Goal: Task Accomplishment & Management: Manage account settings

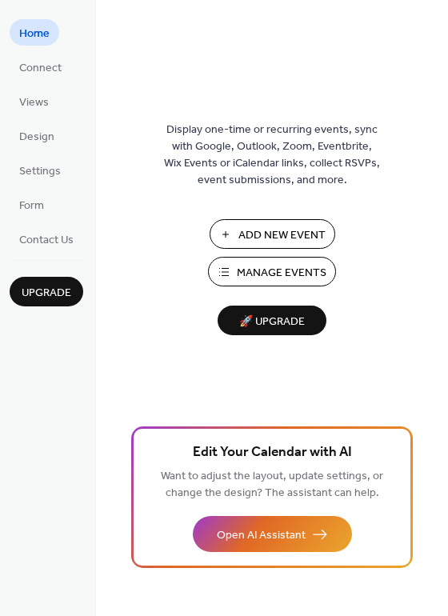
click at [281, 279] on span "Manage Events" at bounding box center [282, 273] width 90 height 17
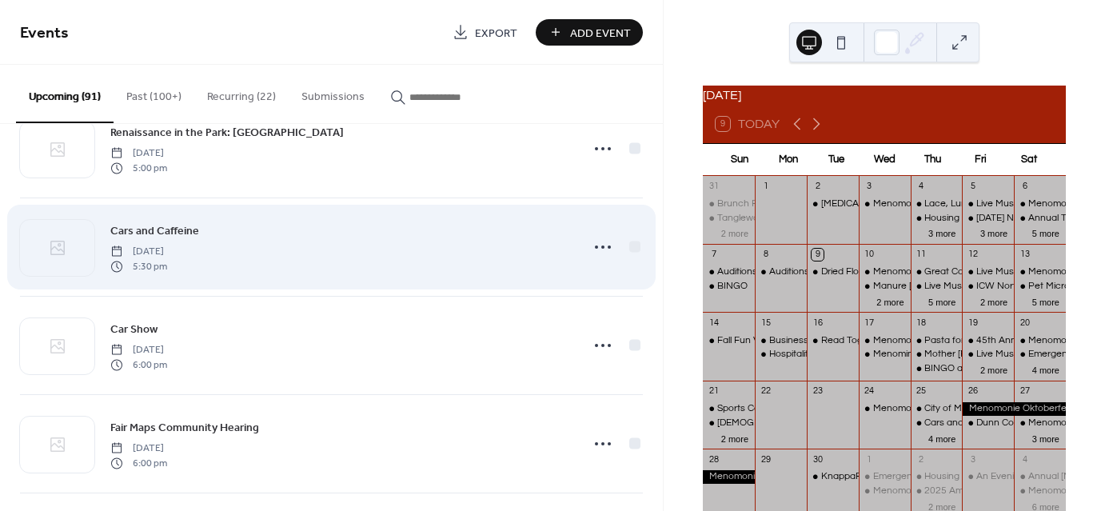
scroll to position [640, 0]
click at [595, 244] on icon at bounding box center [603, 246] width 26 height 26
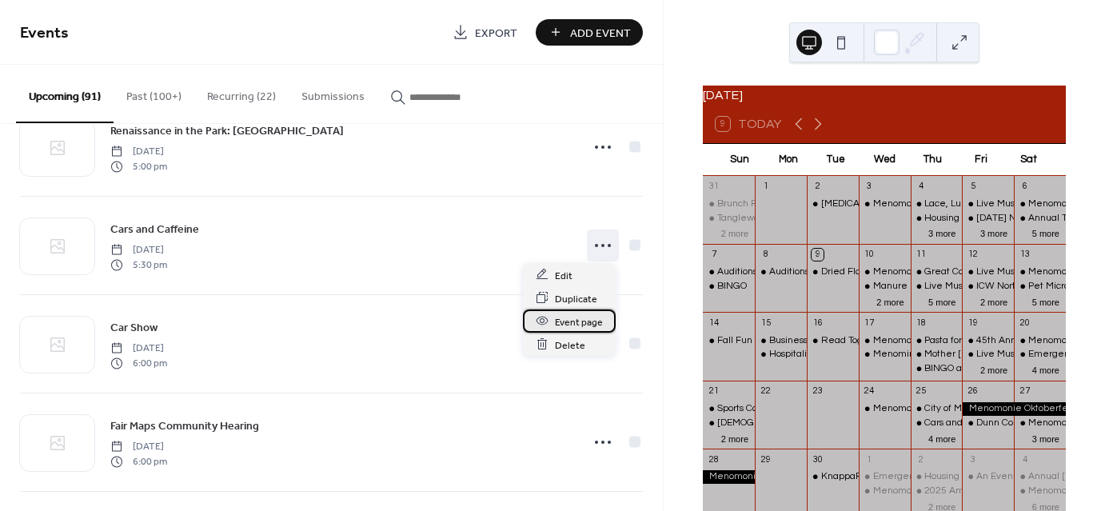
click at [564, 322] on span "Event page" at bounding box center [579, 321] width 48 height 17
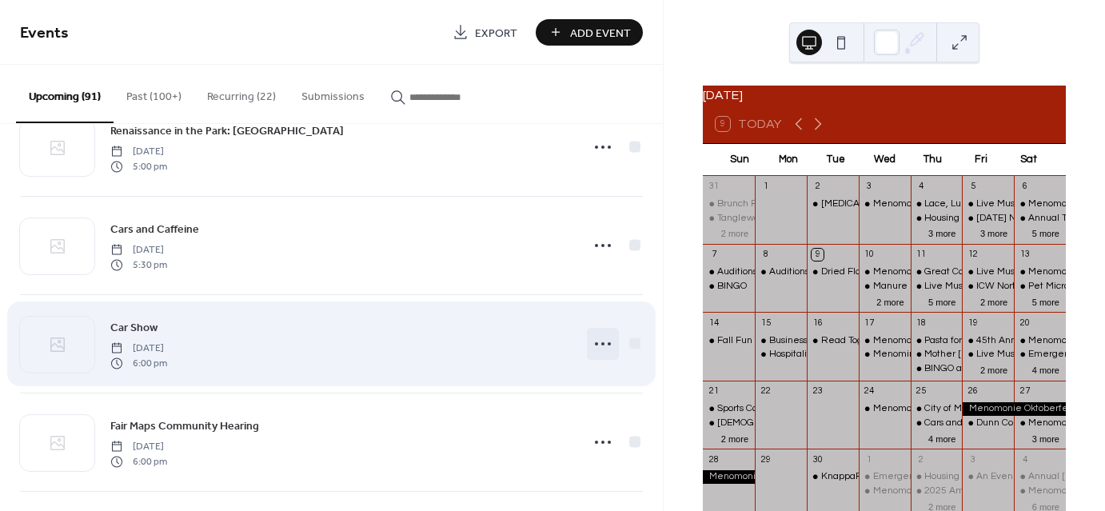
click at [590, 343] on icon at bounding box center [603, 344] width 26 height 26
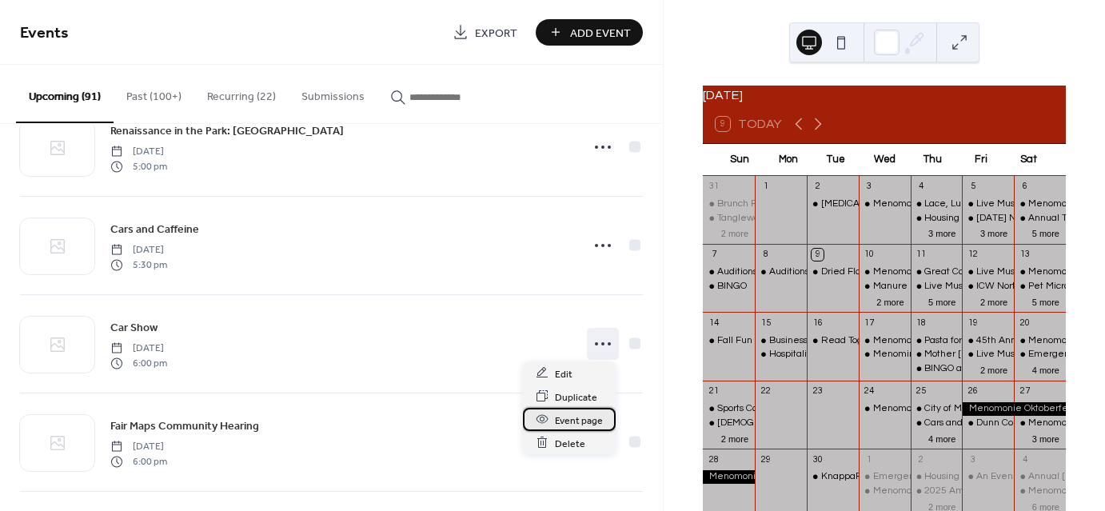
click at [570, 421] on span "Event page" at bounding box center [579, 420] width 48 height 17
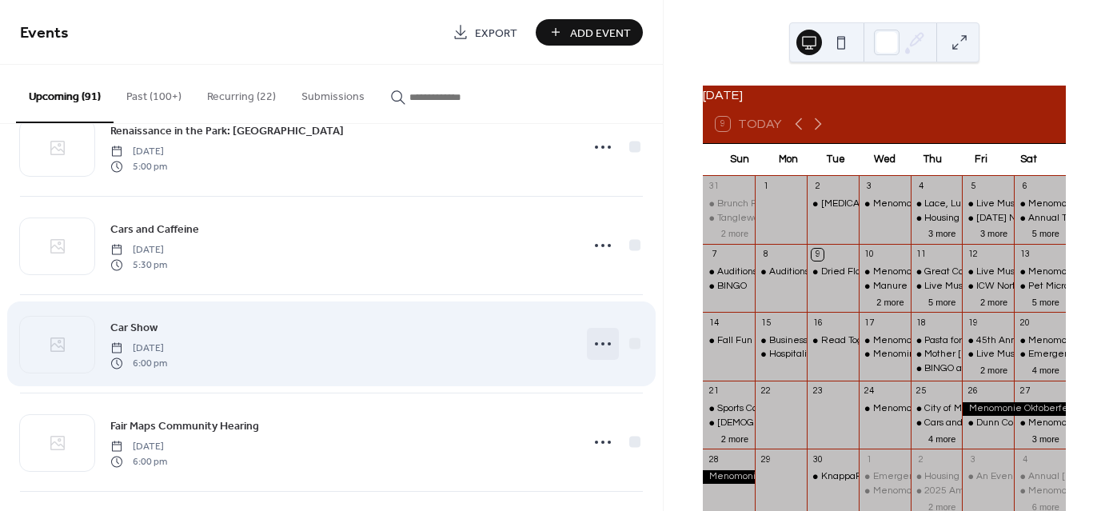
click at [598, 339] on icon at bounding box center [603, 344] width 26 height 26
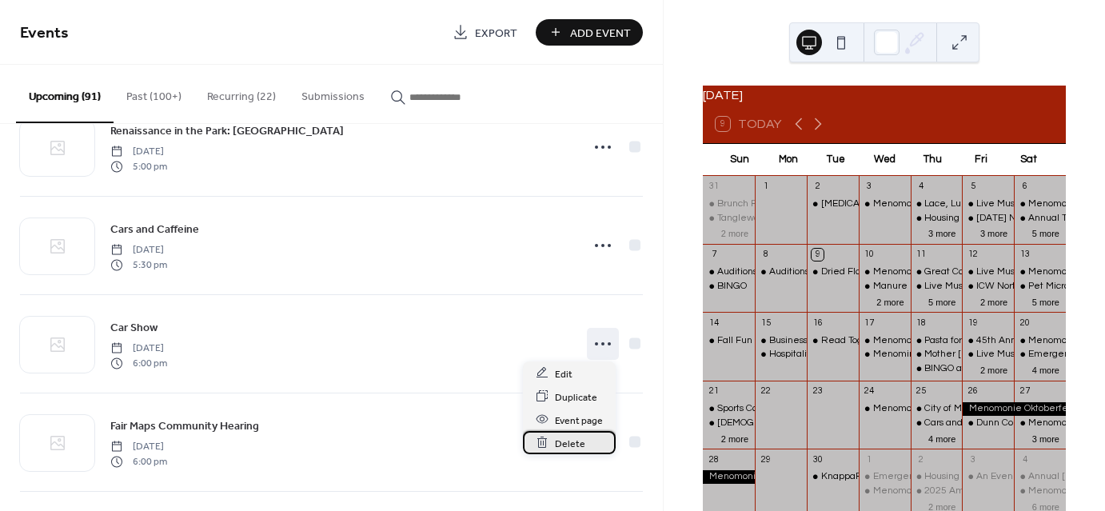
click at [570, 441] on span "Delete" at bounding box center [570, 443] width 30 height 17
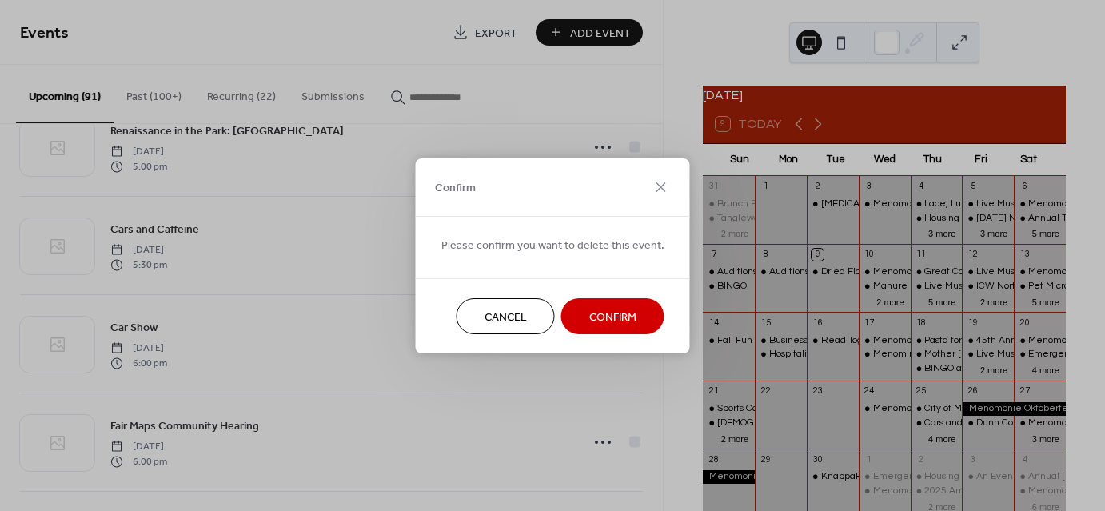
click at [616, 309] on span "Confirm" at bounding box center [612, 317] width 47 height 17
